Goal: Transaction & Acquisition: Purchase product/service

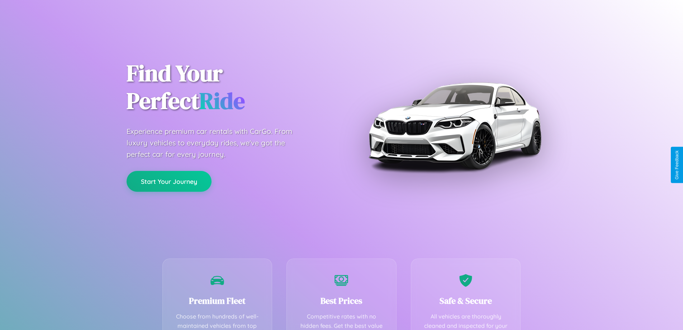
scroll to position [209, 0]
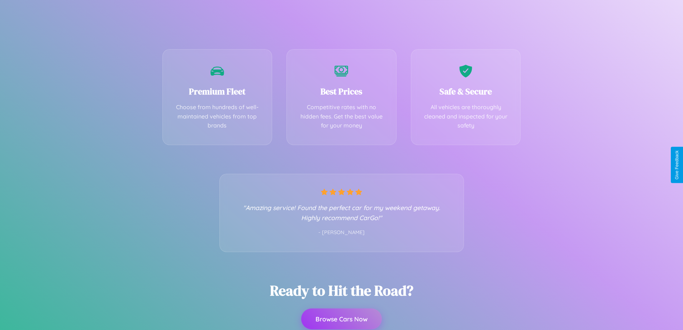
click at [341, 319] on button "Browse Cars Now" at bounding box center [341, 318] width 81 height 21
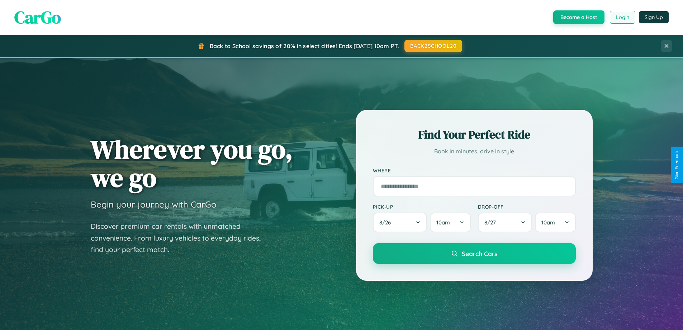
click at [622, 17] on button "Login" at bounding box center [622, 17] width 25 height 13
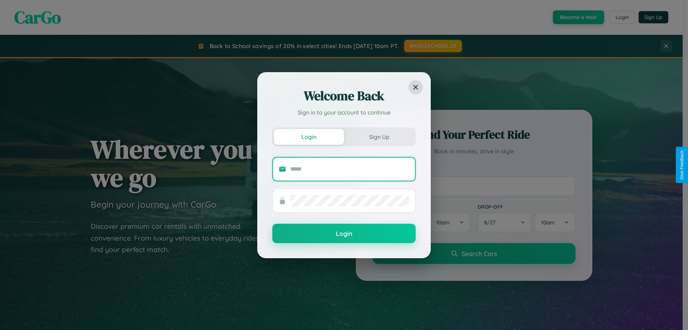
click at [350, 169] on input "text" at bounding box center [349, 168] width 119 height 11
type input "**********"
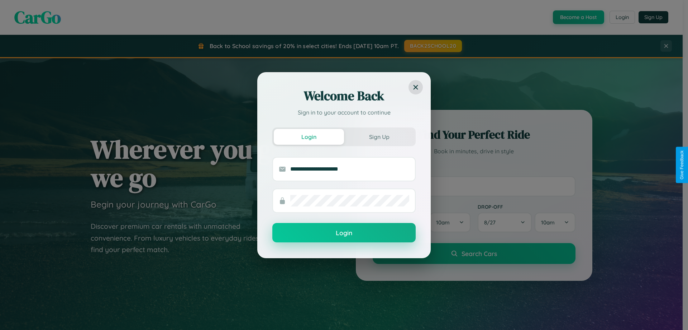
click at [344, 233] on button "Login" at bounding box center [343, 232] width 143 height 19
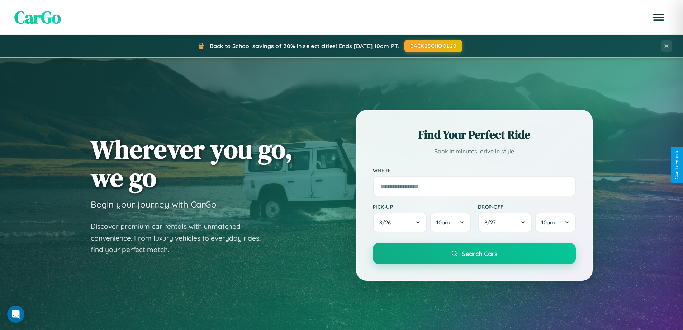
scroll to position [493, 0]
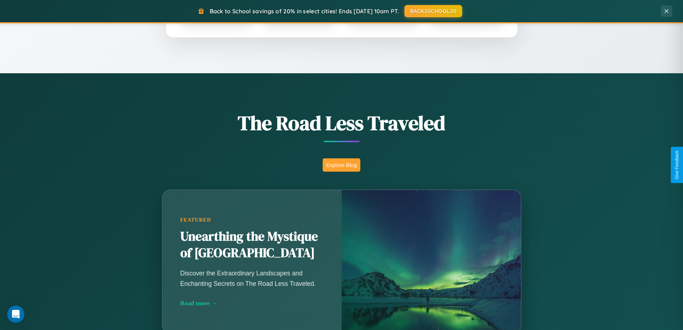
click at [341, 165] on button "Explore Blog" at bounding box center [342, 164] width 38 height 13
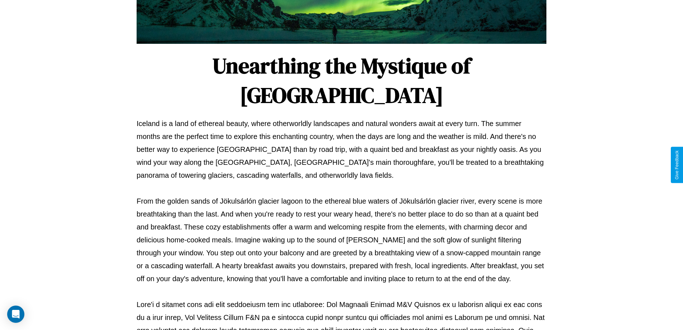
scroll to position [232, 0]
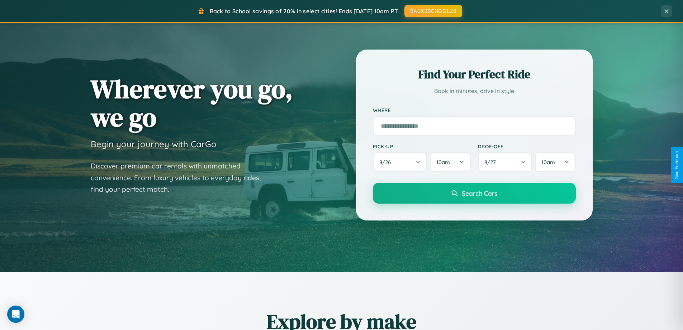
scroll to position [21, 0]
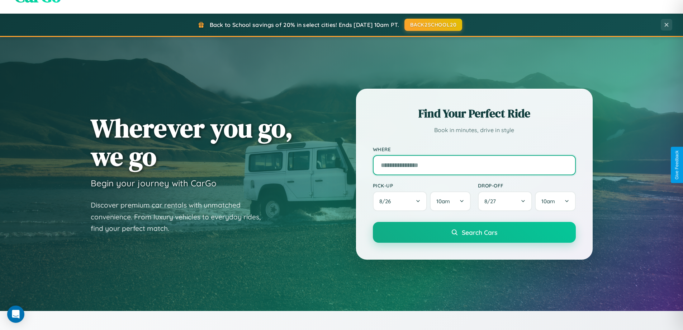
click at [474, 165] on input "text" at bounding box center [474, 165] width 203 height 20
type input "****"
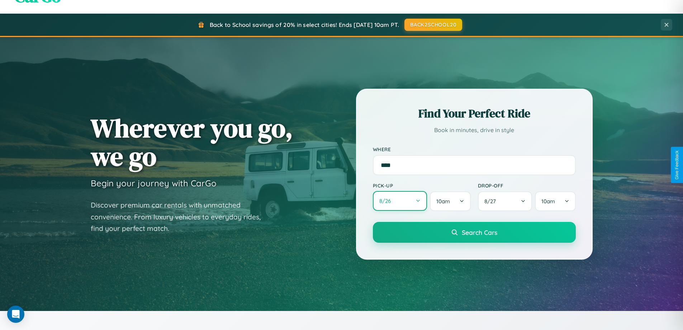
click at [400, 201] on button "8 / 26" at bounding box center [400, 201] width 54 height 20
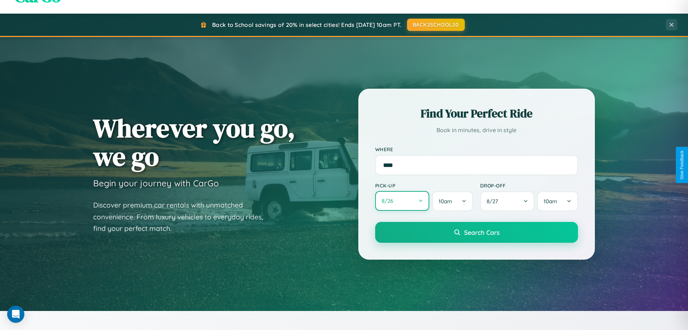
select select "*"
select select "****"
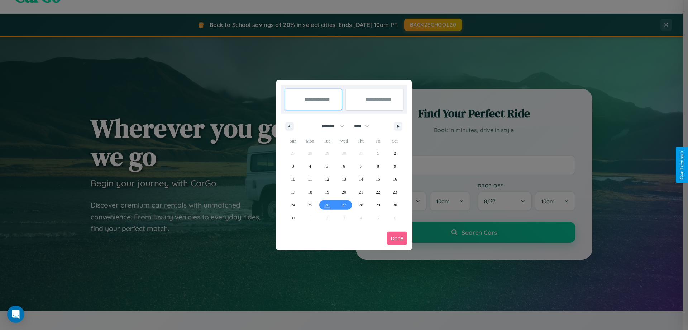
drag, startPoint x: 330, startPoint y: 126, endPoint x: 344, endPoint y: 144, distance: 23.0
click at [330, 126] on select "******* ******** ***** ***** *** **** **** ****** ********* ******* ******** **…" at bounding box center [332, 126] width 30 height 12
select select "**"
click at [293, 166] on span "2" at bounding box center [293, 166] width 2 height 13
type input "**********"
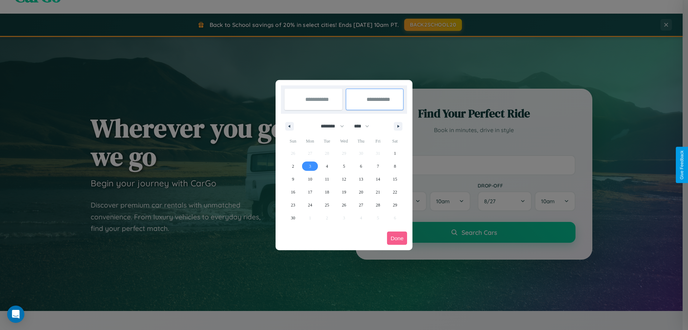
click at [310, 166] on span "3" at bounding box center [310, 166] width 2 height 13
type input "**********"
click at [397, 238] on button "Done" at bounding box center [397, 237] width 20 height 13
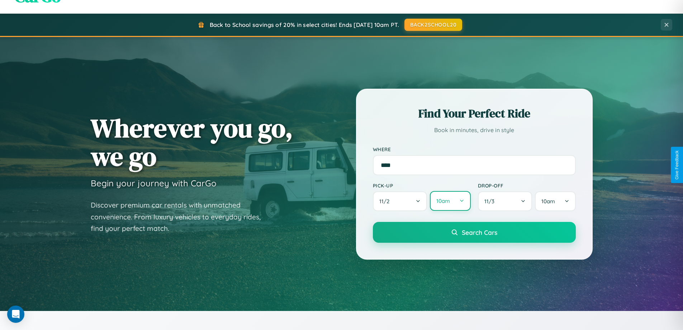
click at [450, 201] on button "10am" at bounding box center [450, 201] width 41 height 20
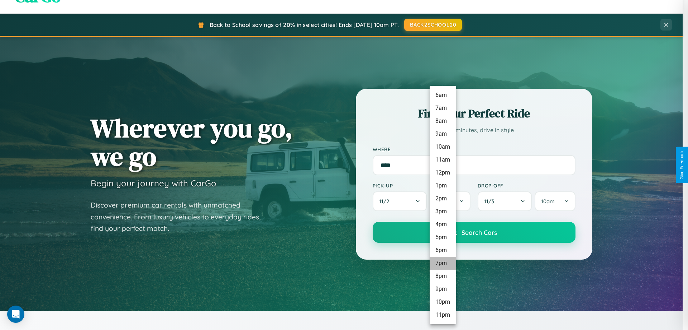
click at [443, 263] on li "7pm" at bounding box center [443, 262] width 27 height 13
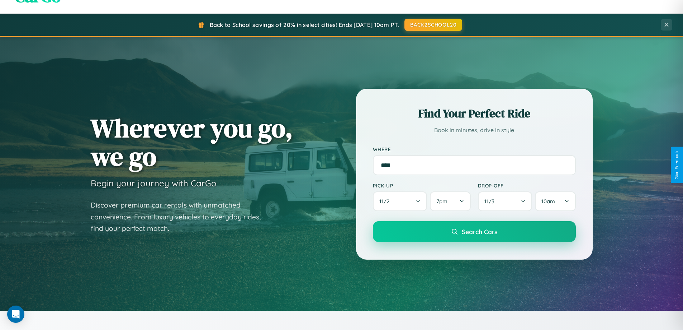
click at [474, 232] on span "Search Cars" at bounding box center [479, 231] width 35 height 8
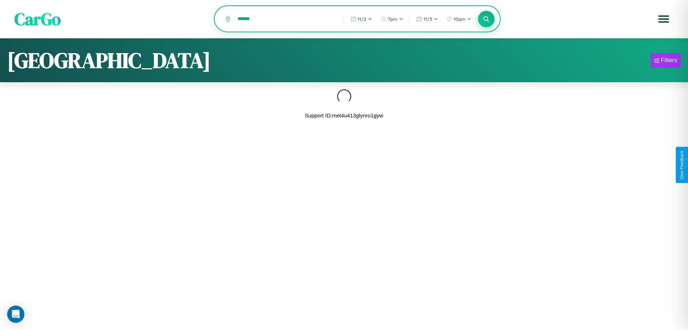
type input "******"
click at [487, 19] on icon at bounding box center [486, 18] width 7 height 7
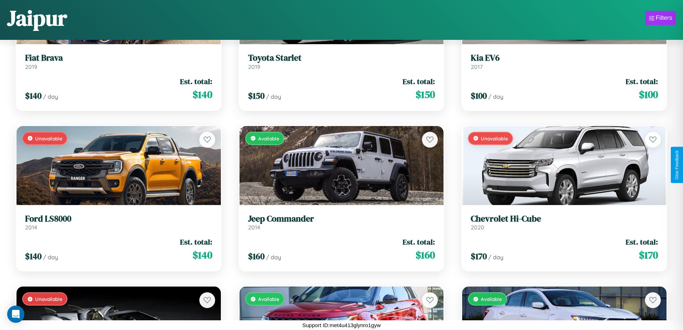
scroll to position [261, 0]
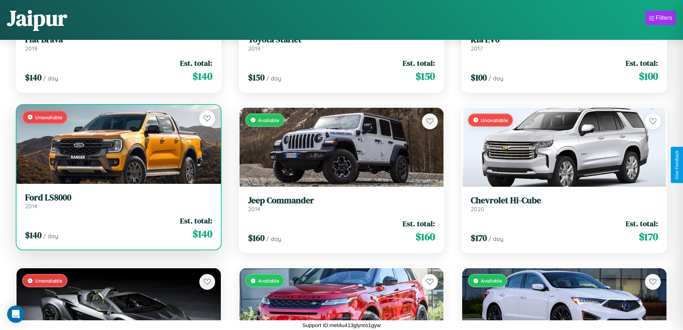
click at [118, 228] on div "$ 140 / day Est. total: $ 140" at bounding box center [118, 227] width 187 height 25
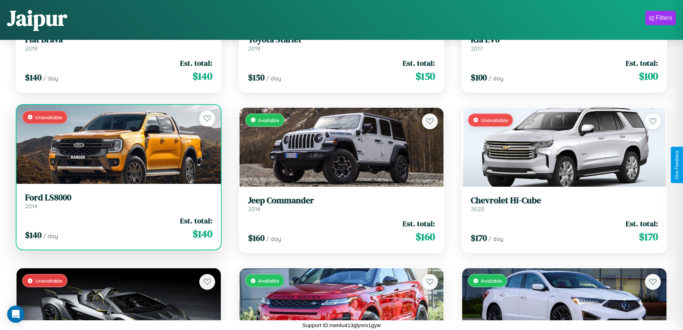
click at [118, 228] on div "$ 140 / day Est. total: $ 140" at bounding box center [118, 227] width 187 height 25
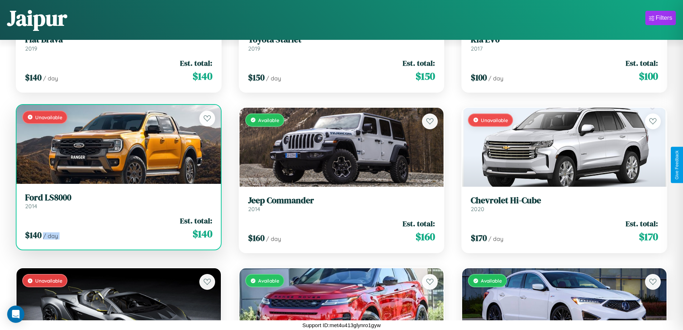
click at [118, 228] on div "$ 140 / day Est. total: $ 140" at bounding box center [118, 227] width 187 height 25
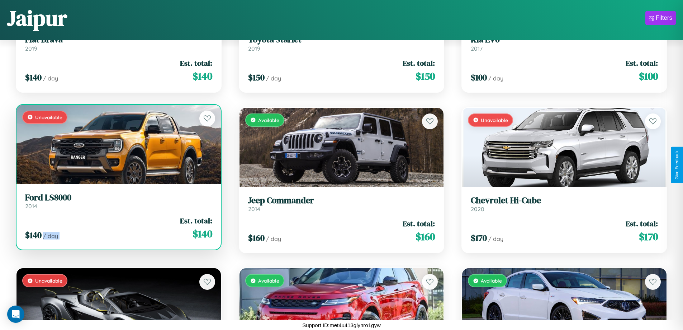
click at [118, 228] on div "$ 140 / day Est. total: $ 140" at bounding box center [118, 227] width 187 height 25
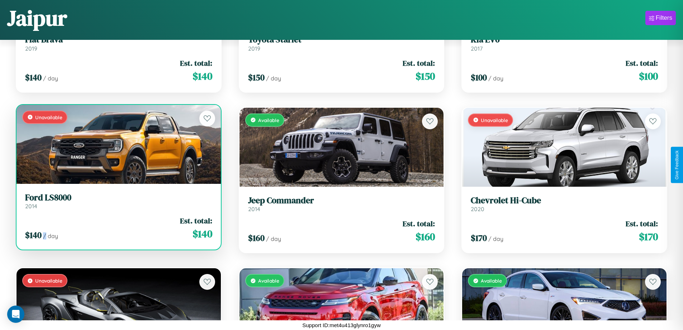
click at [118, 228] on div "$ 140 / day Est. total: $ 140" at bounding box center [118, 227] width 187 height 25
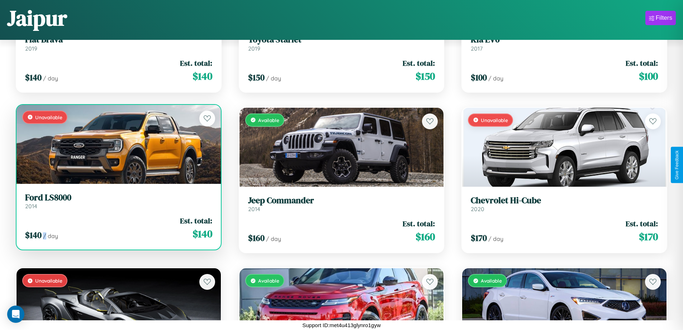
click at [118, 200] on h3 "Ford LS8000" at bounding box center [118, 197] width 187 height 10
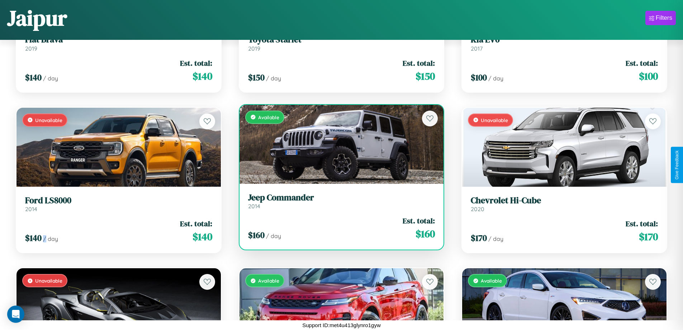
scroll to position [1225, 0]
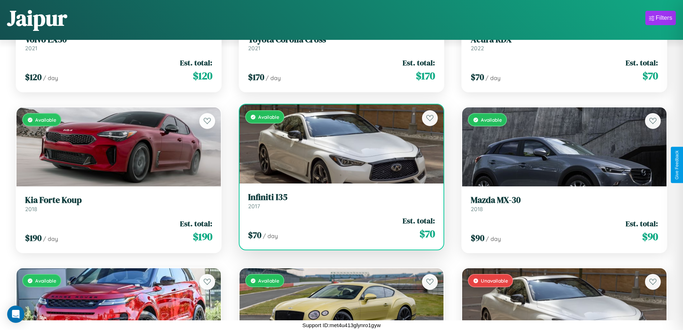
click at [338, 200] on h3 "Infiniti I35" at bounding box center [341, 197] width 187 height 10
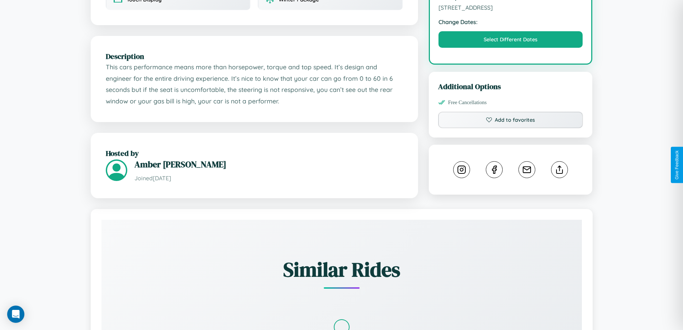
scroll to position [258, 0]
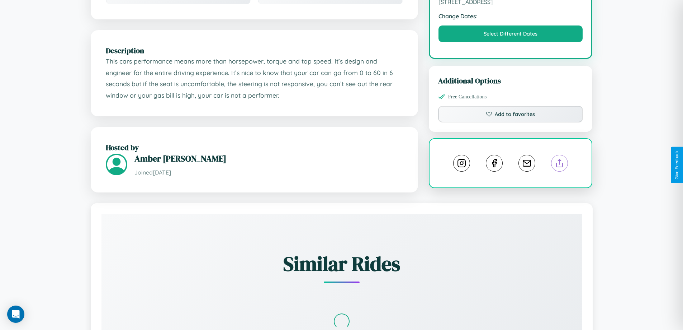
click at [560, 164] on line at bounding box center [560, 161] width 0 height 5
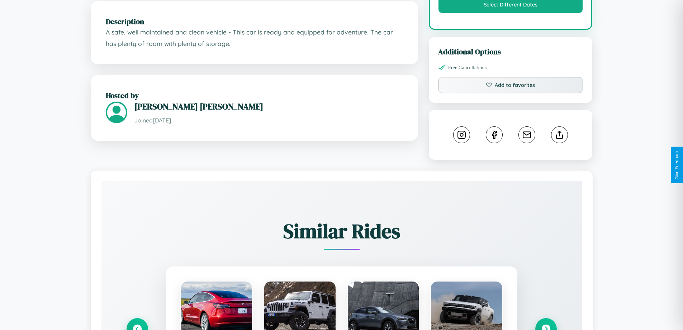
scroll to position [390, 0]
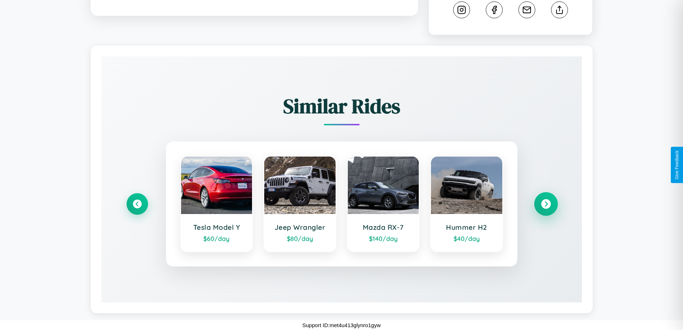
click at [546, 204] on icon at bounding box center [546, 204] width 10 height 10
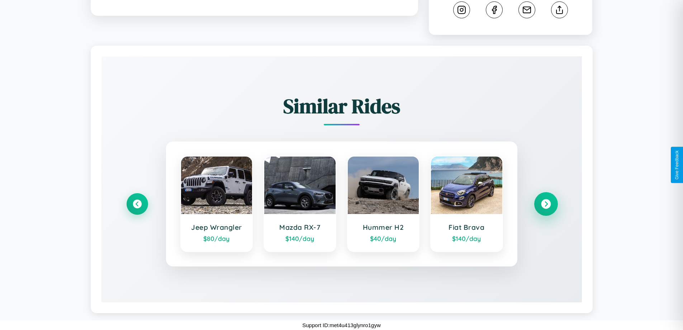
click at [546, 204] on icon at bounding box center [546, 204] width 10 height 10
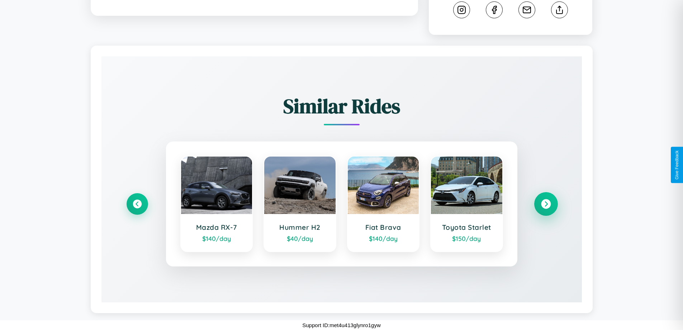
click at [546, 204] on icon at bounding box center [546, 204] width 10 height 10
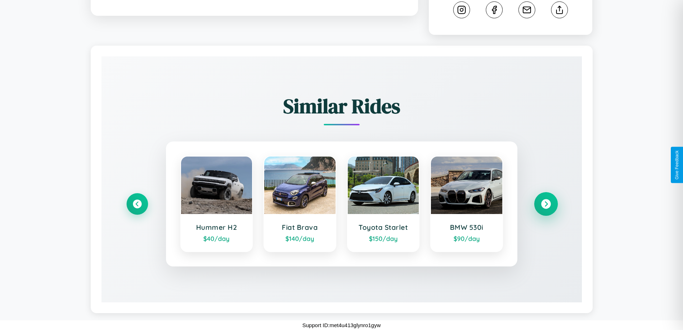
click at [546, 204] on icon at bounding box center [546, 204] width 10 height 10
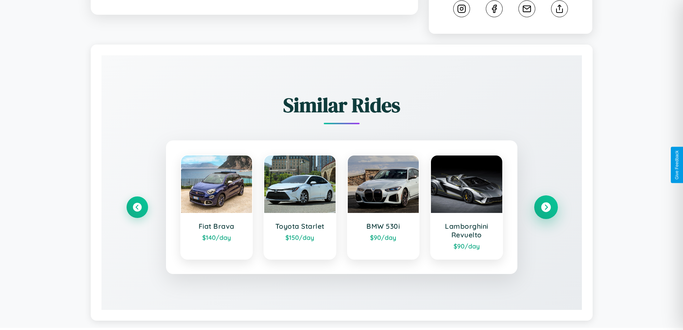
click at [546, 208] on icon at bounding box center [546, 207] width 10 height 10
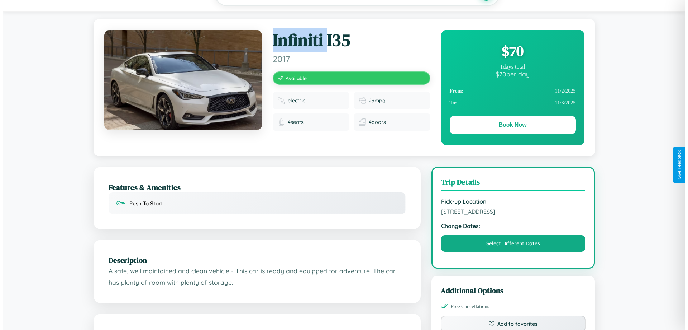
scroll to position [0, 0]
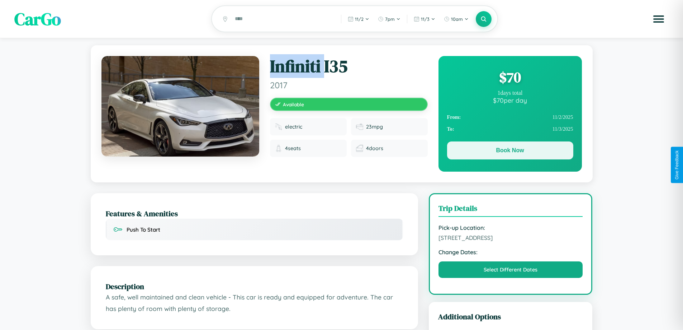
click at [510, 151] on button "Book Now" at bounding box center [510, 150] width 126 height 18
